Goal: Task Accomplishment & Management: Complete application form

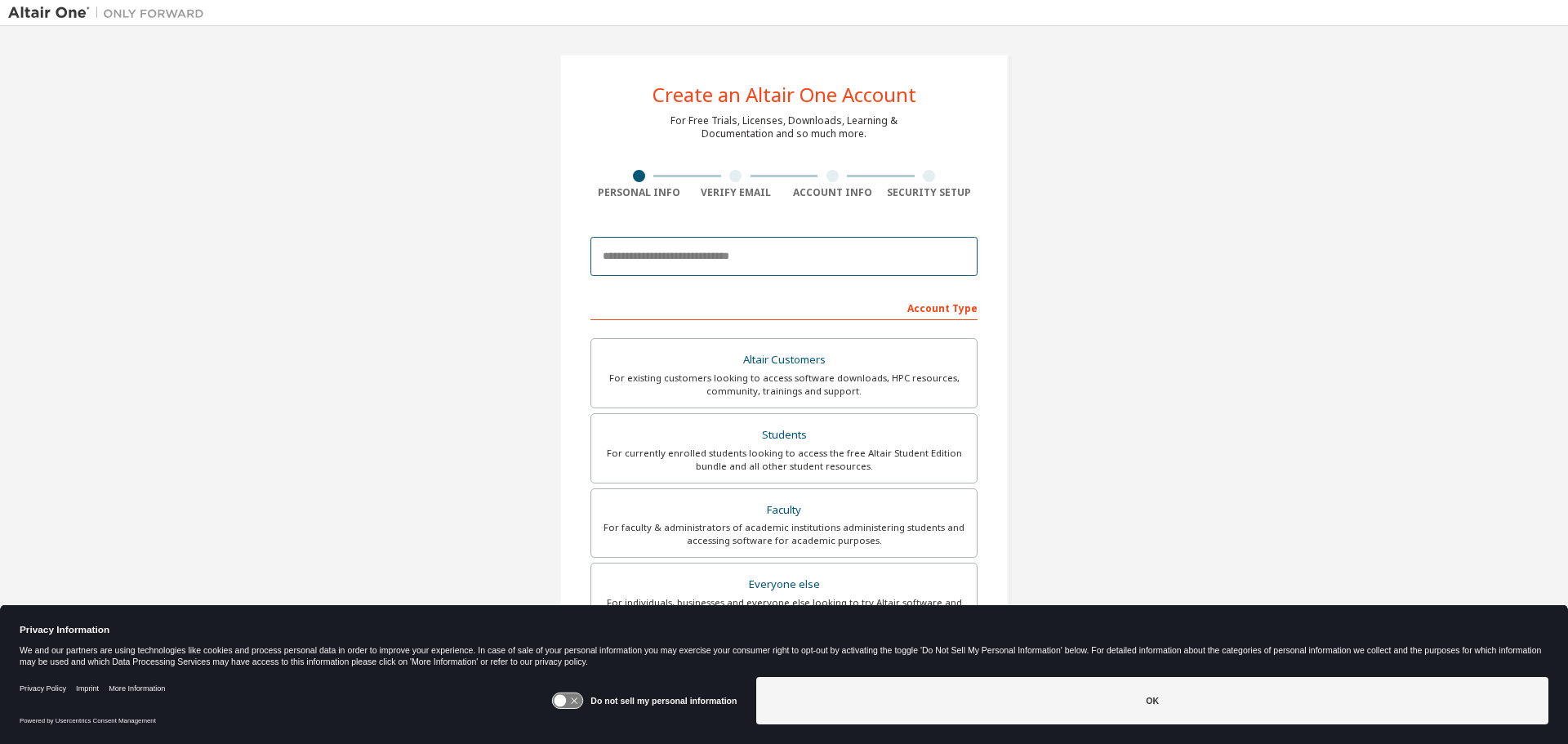
click at [680, 261] on input "email" at bounding box center [784, 256] width 387 height 39
type input "**********"
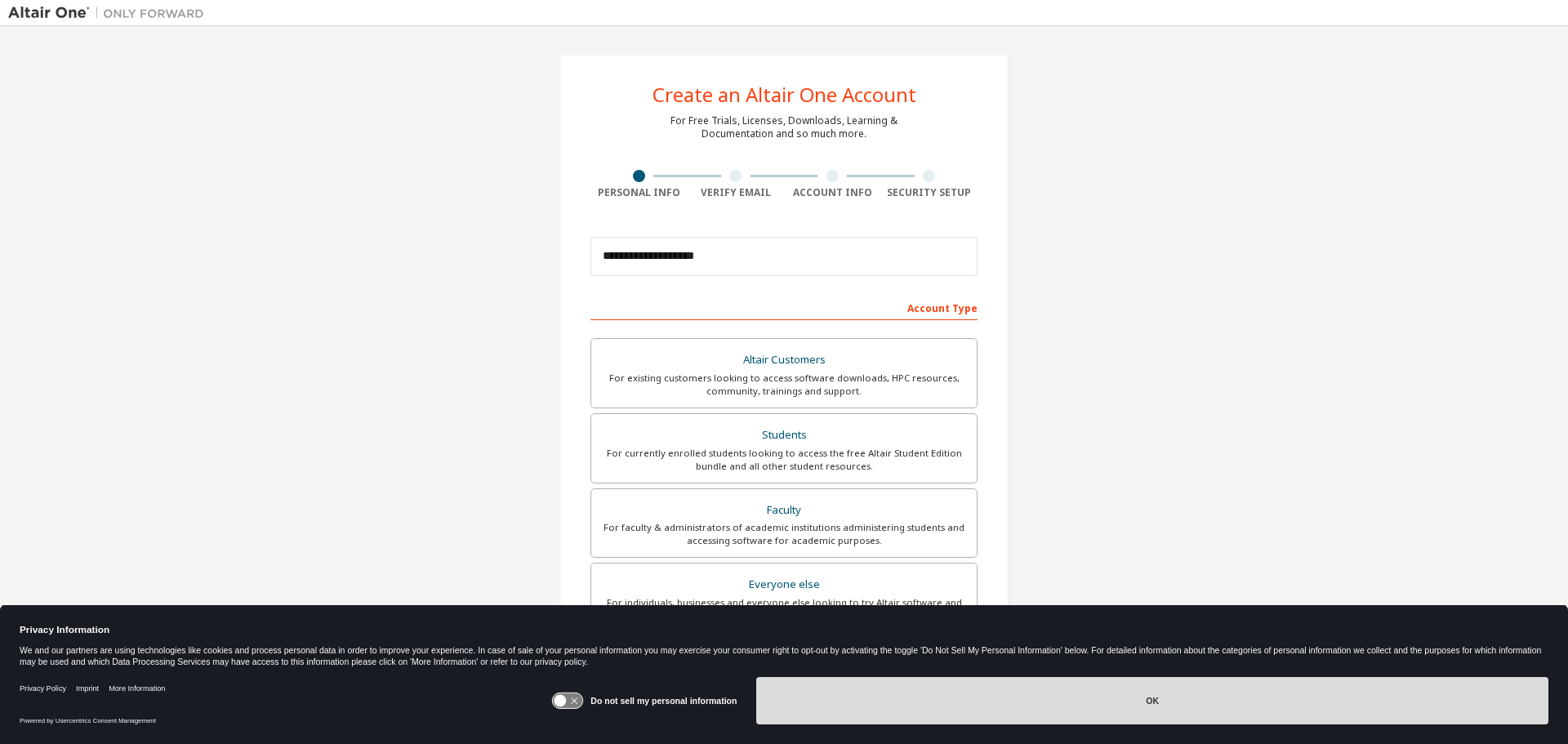
click at [944, 700] on button "OK" at bounding box center [1152, 700] width 793 height 47
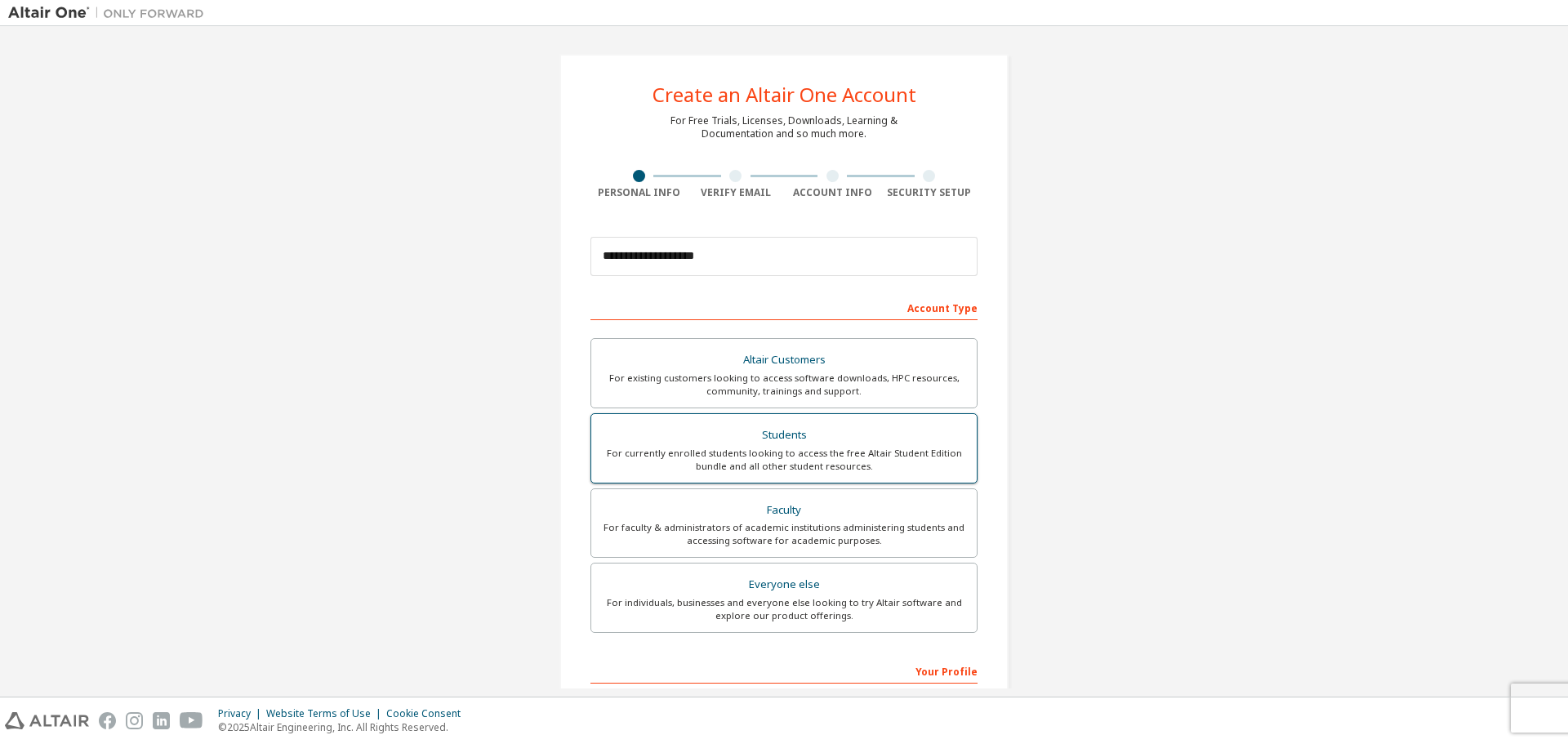
click at [885, 438] on div "Students" at bounding box center [784, 436] width 366 height 23
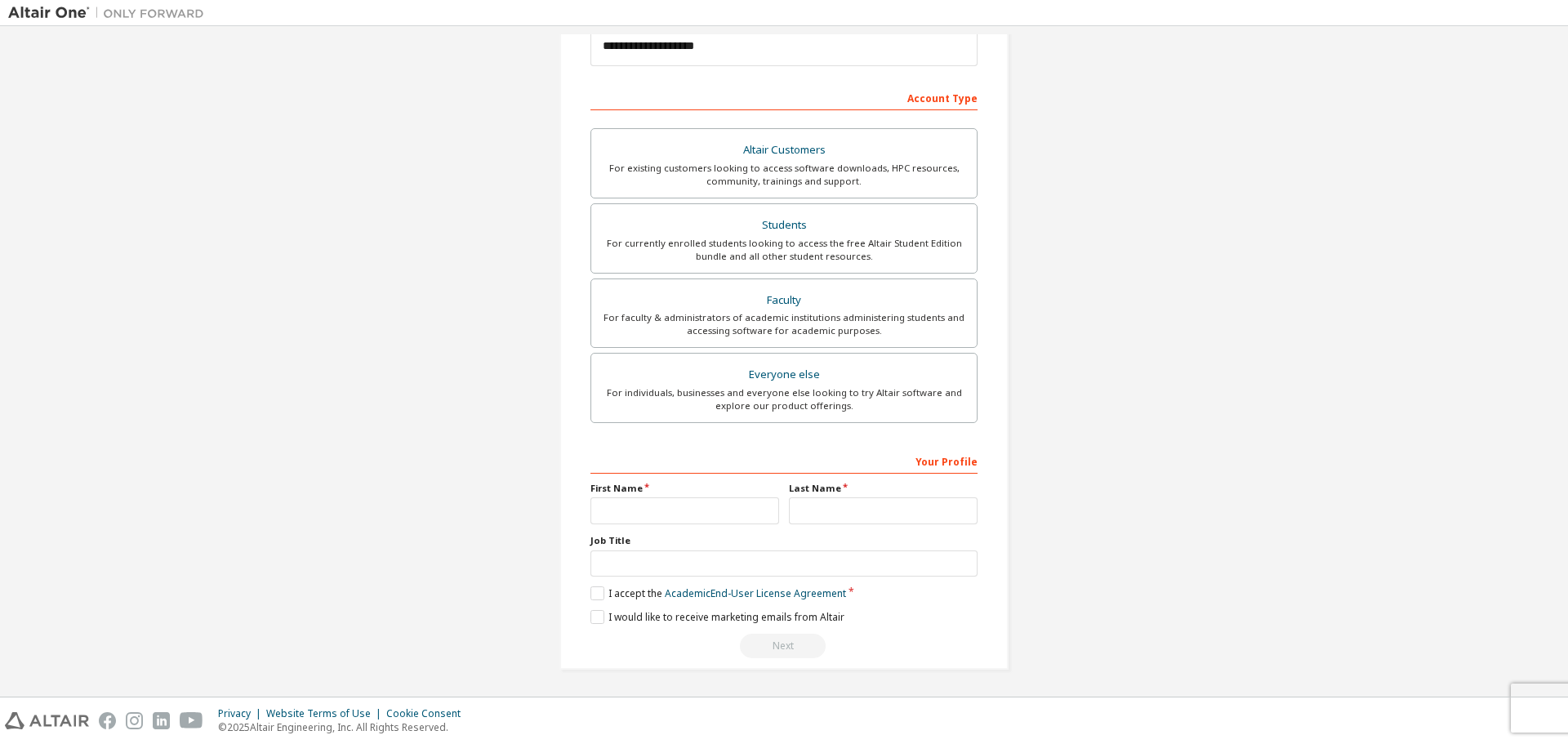
scroll to position [211, 0]
click at [719, 504] on input "text" at bounding box center [684, 510] width 189 height 27
type input "****"
click at [874, 515] on input "text" at bounding box center [883, 510] width 189 height 27
type input "******"
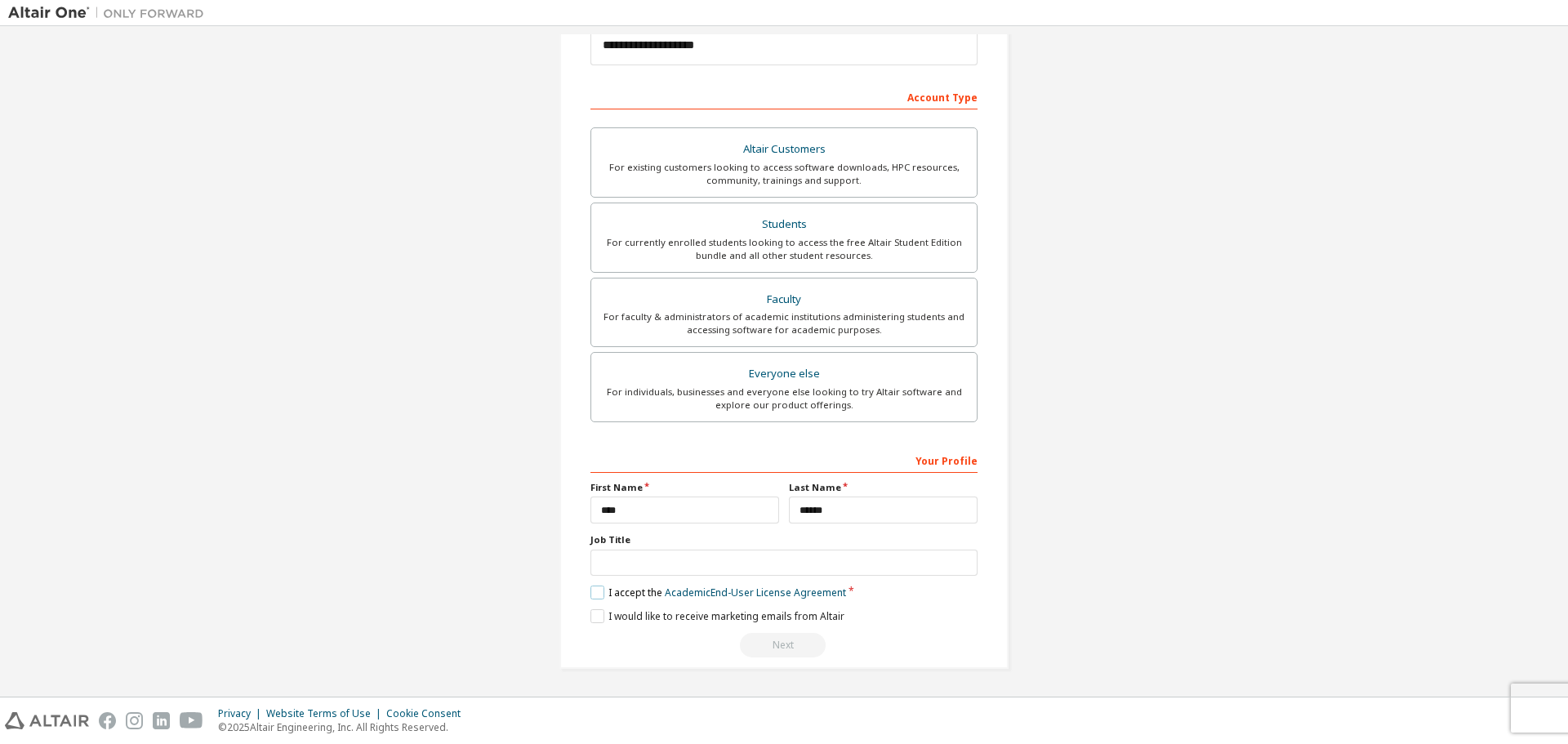
click at [590, 593] on label "I accept the Academic End-User License Agreement" at bounding box center [718, 592] width 255 height 14
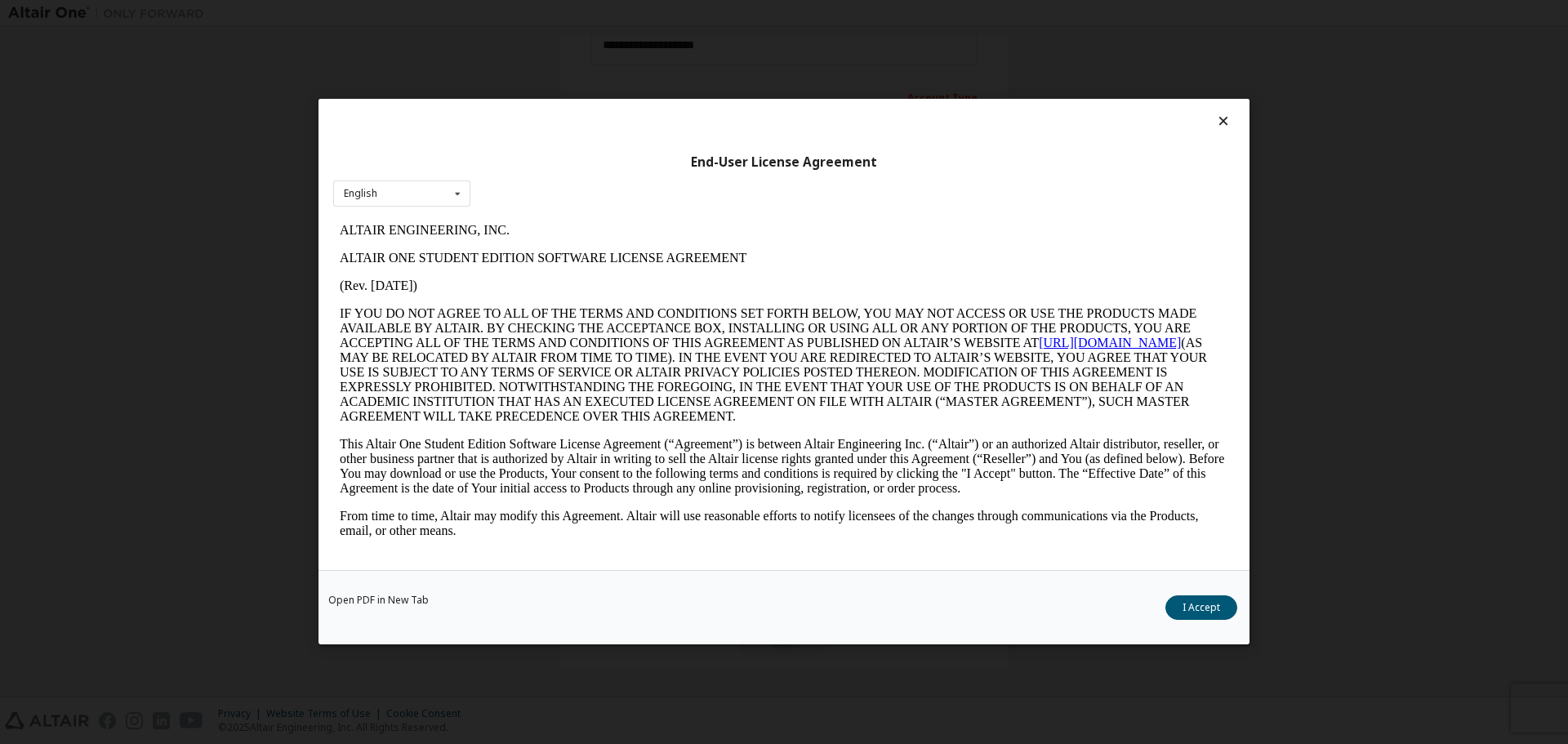
scroll to position [2464, 0]
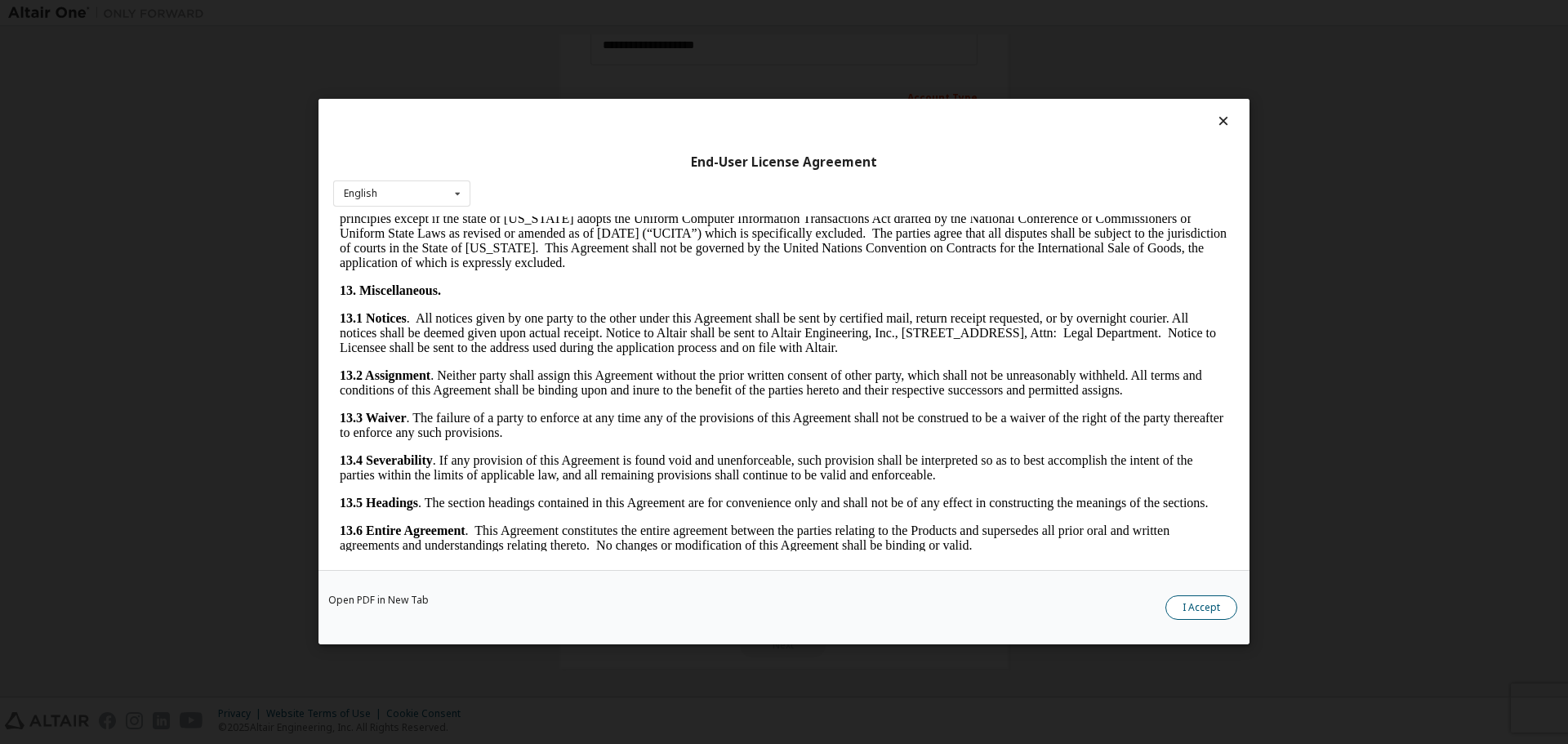
click at [1213, 602] on button "I Accept" at bounding box center [1202, 608] width 72 height 25
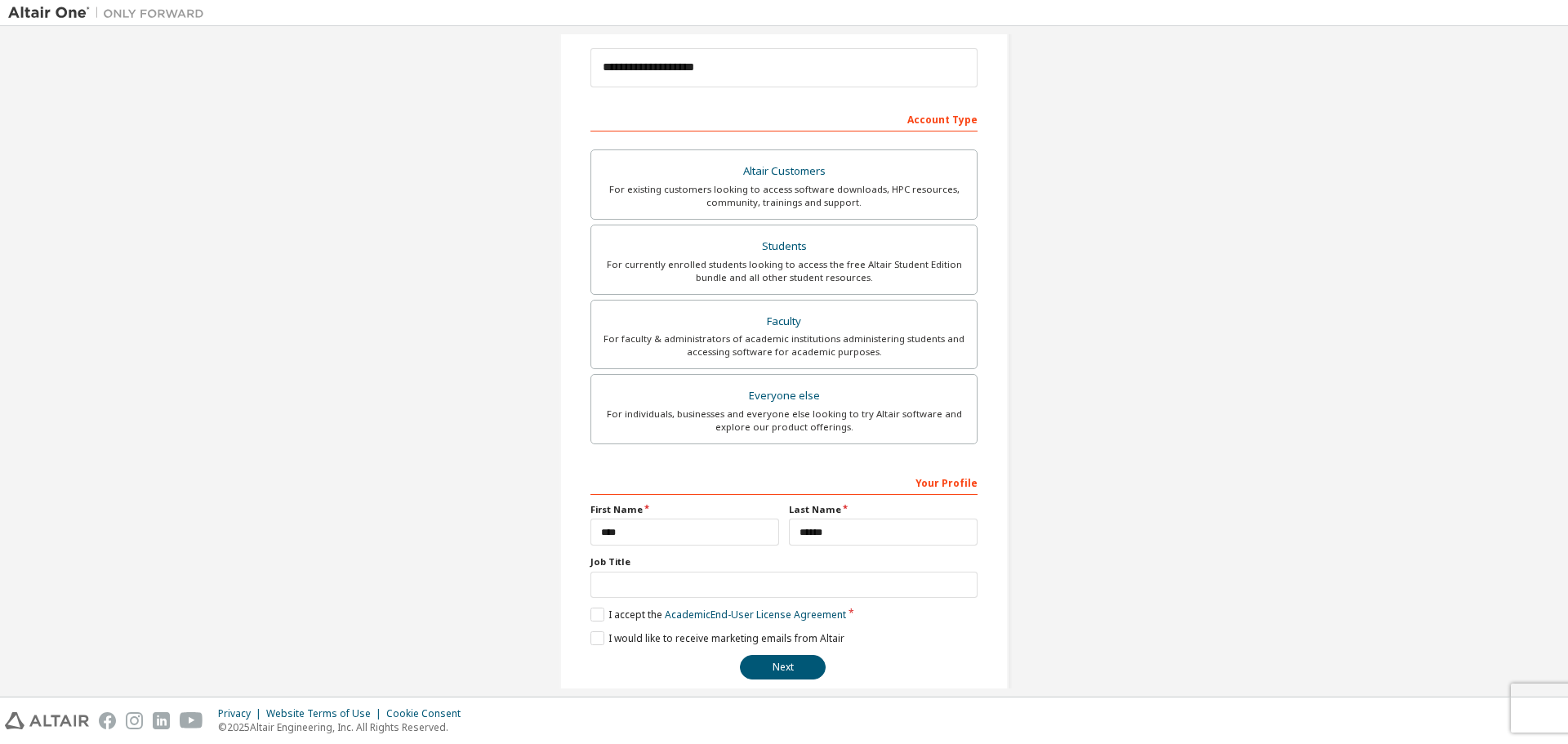
scroll to position [211, 0]
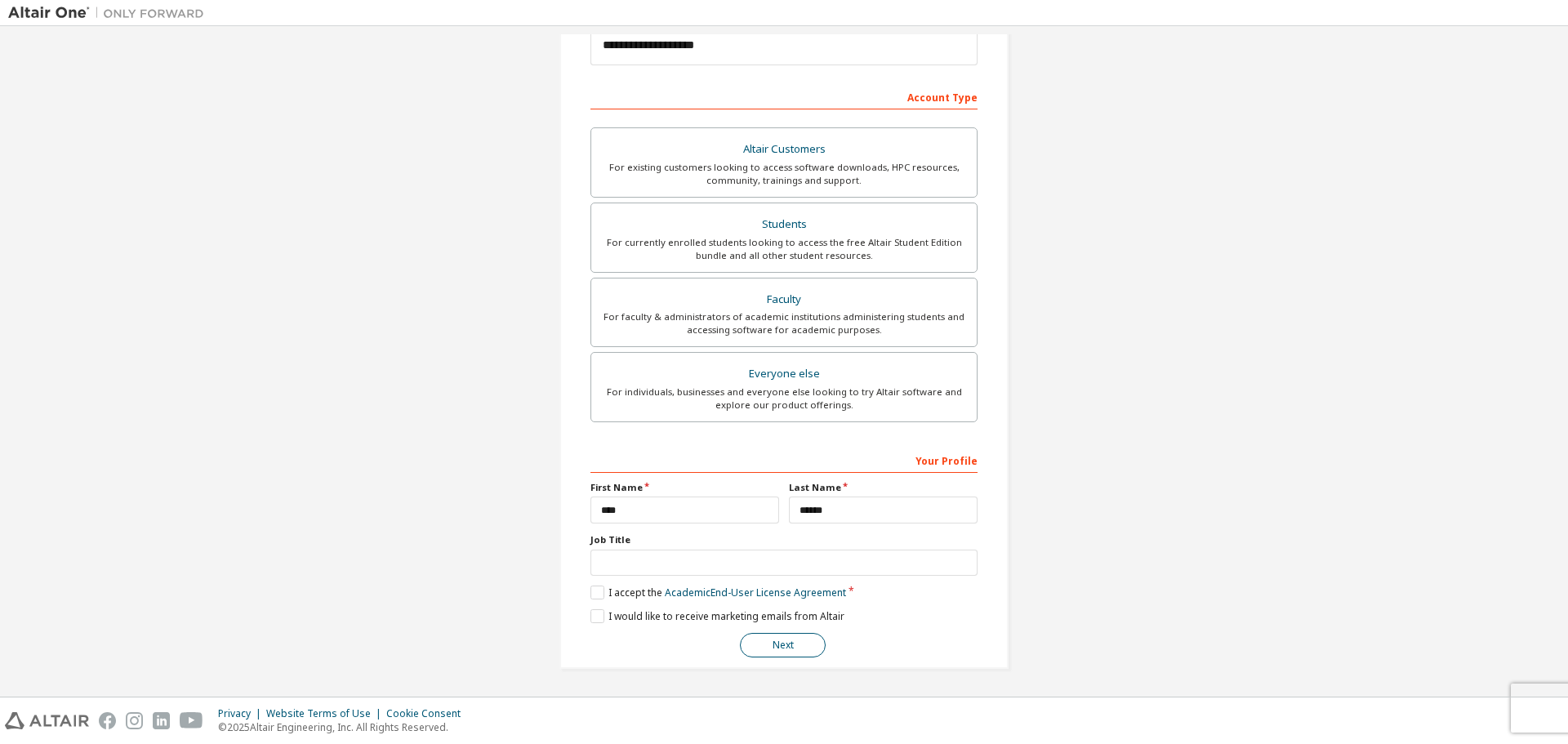
click at [794, 654] on button "Next" at bounding box center [783, 645] width 85 height 25
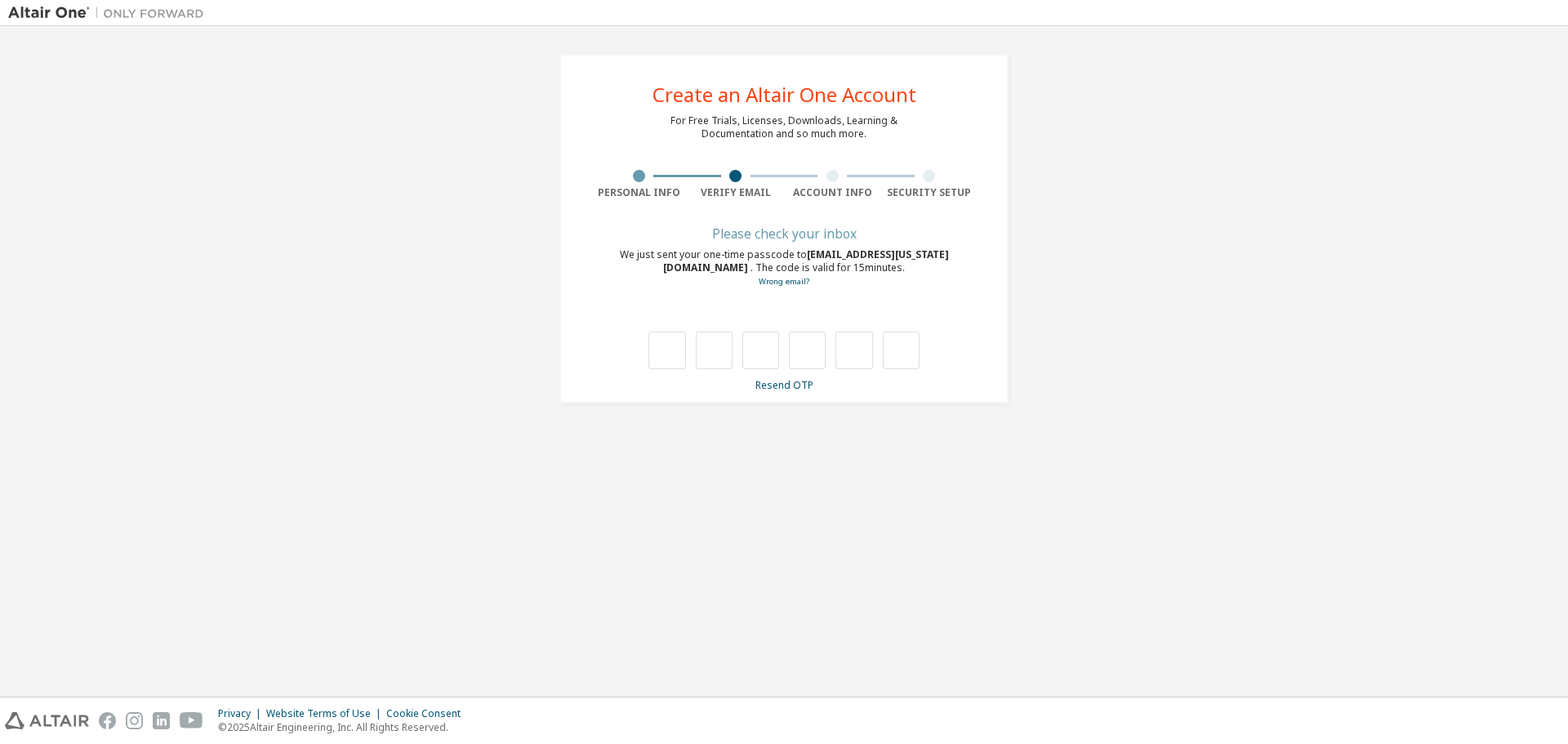
scroll to position [0, 0]
type input "*"
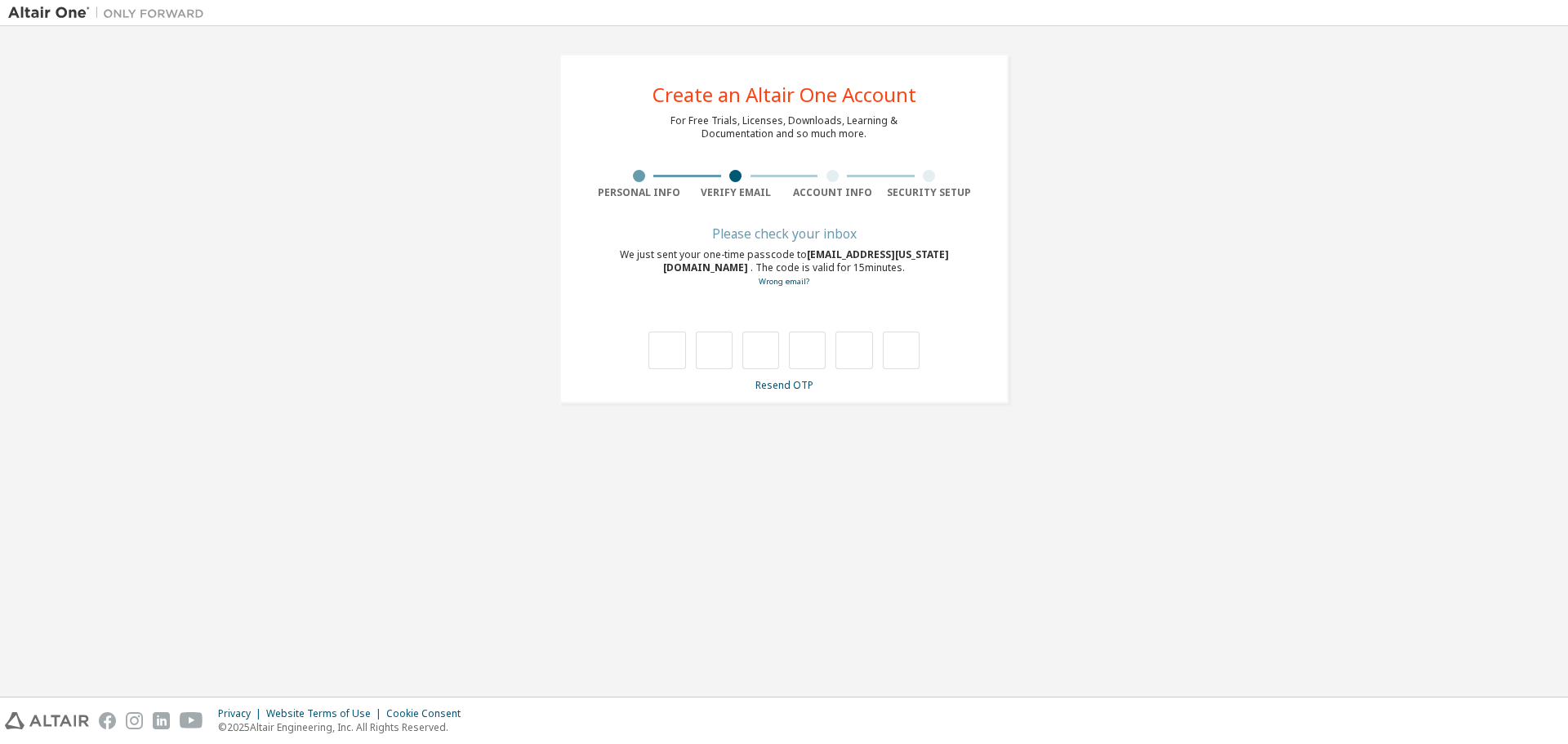
type input "*"
